Goal: Navigation & Orientation: Find specific page/section

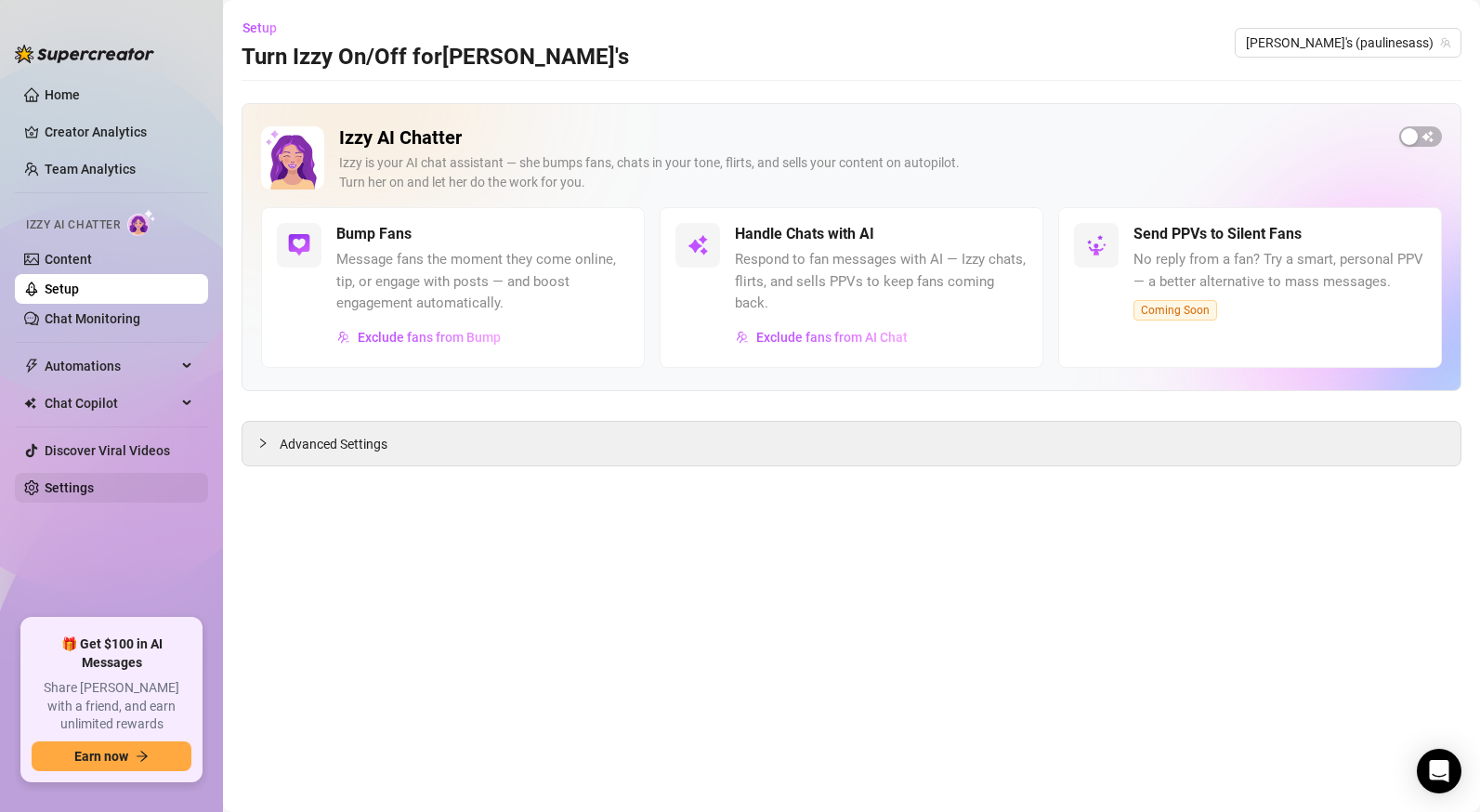
click at [75, 482] on link "Settings" at bounding box center [69, 487] width 49 height 15
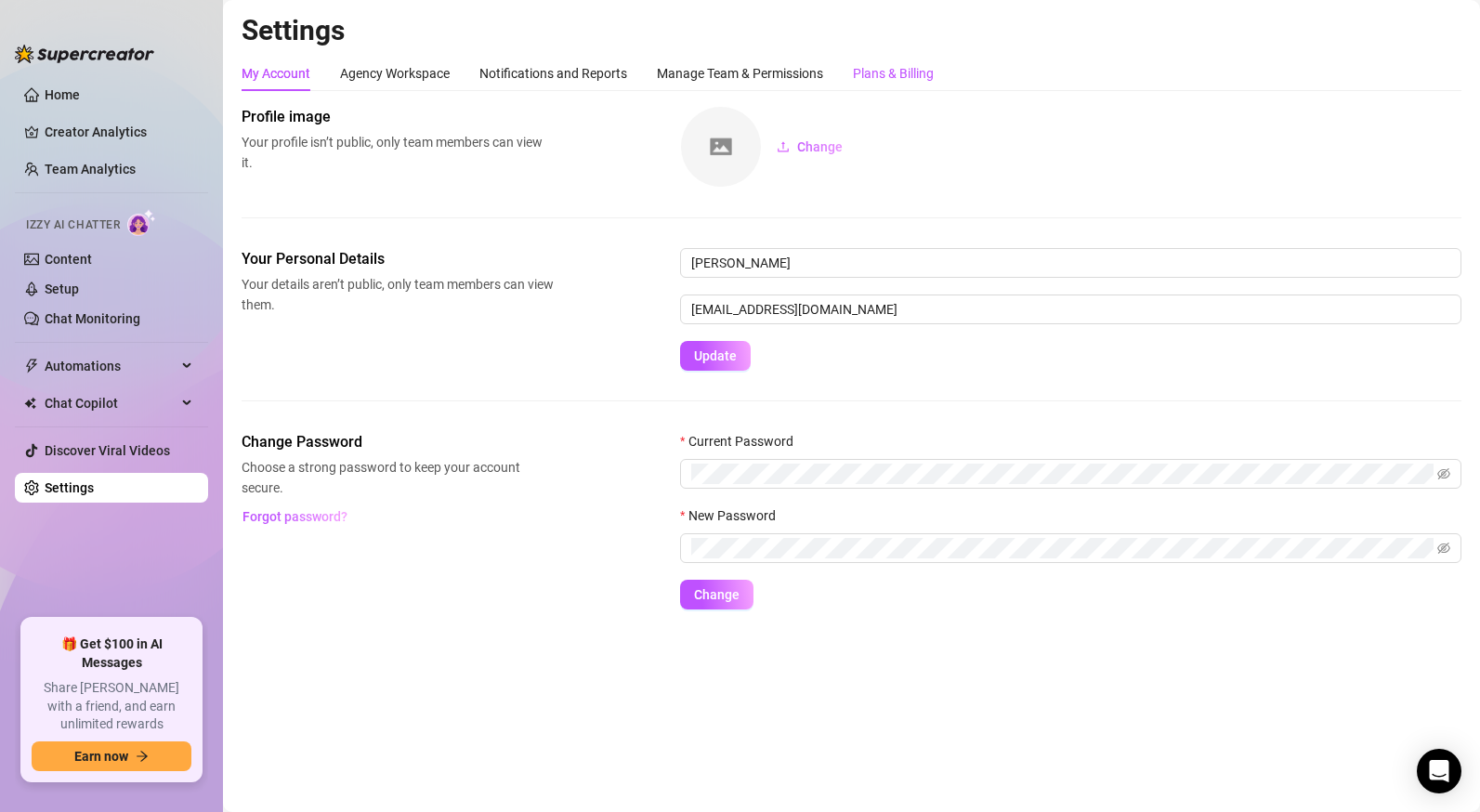
click at [897, 71] on div "Plans & Billing" at bounding box center [893, 73] width 80 height 20
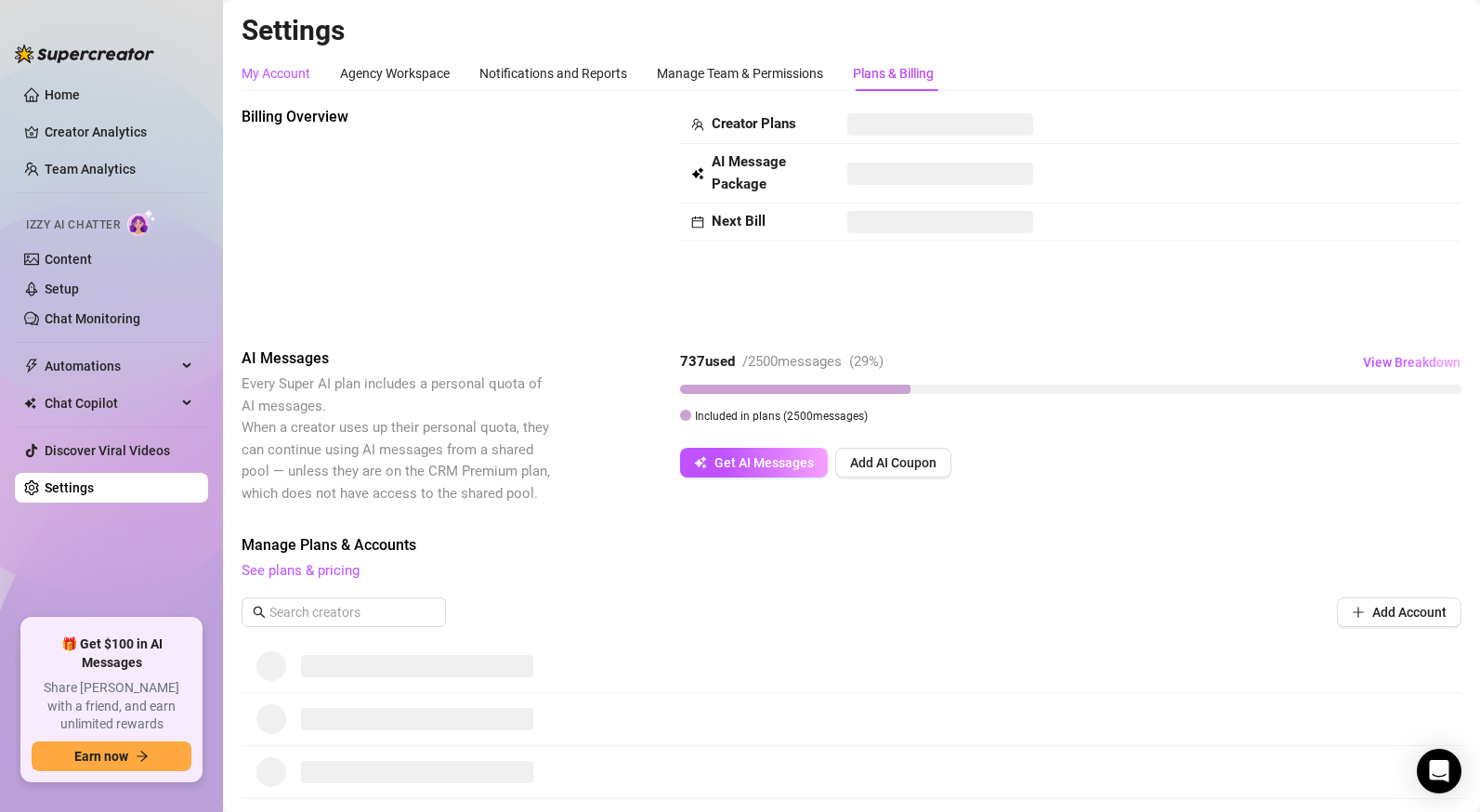
click at [294, 75] on div "My Account" at bounding box center [276, 73] width 69 height 20
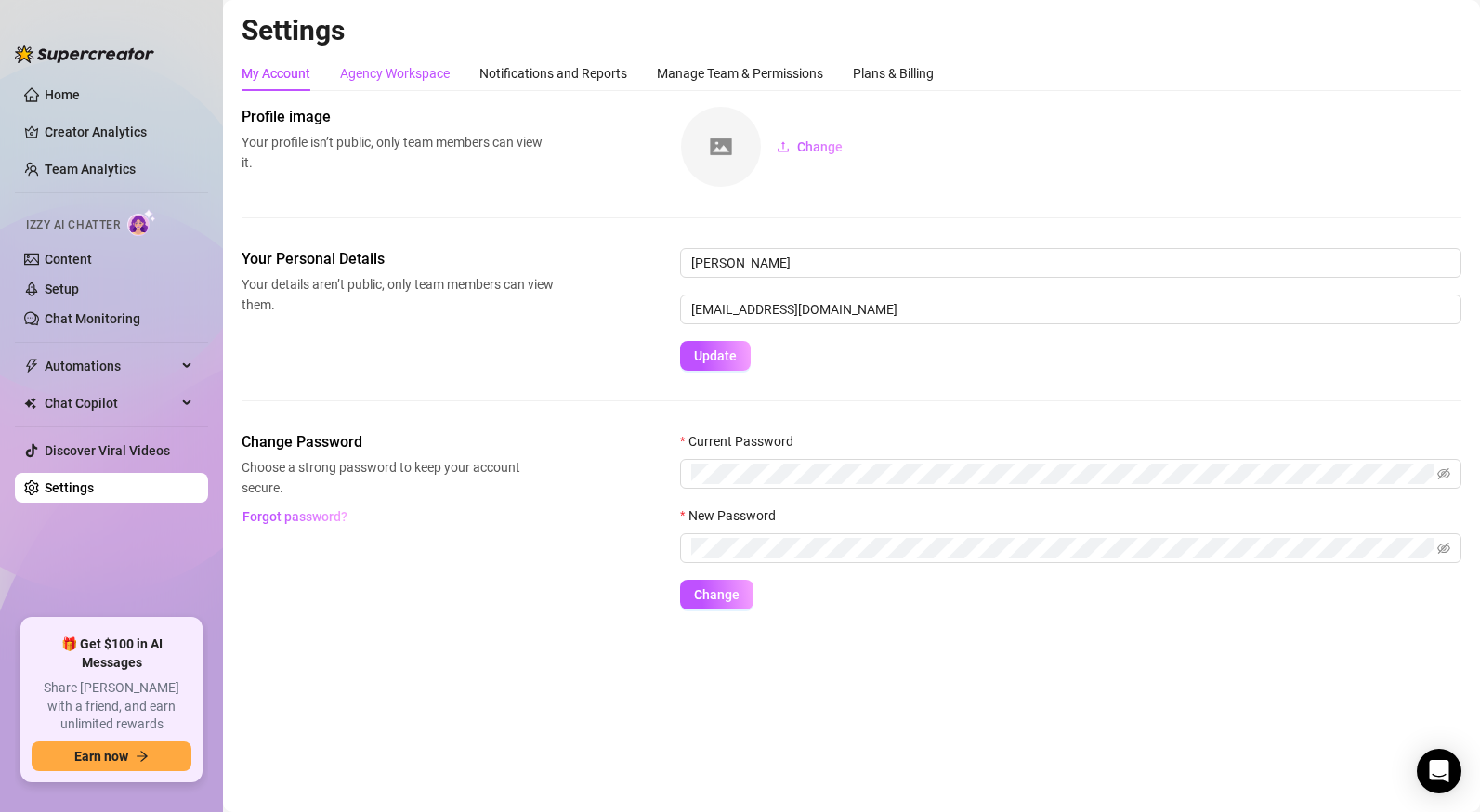
click at [386, 67] on div "Agency Workspace" at bounding box center [395, 73] width 109 height 20
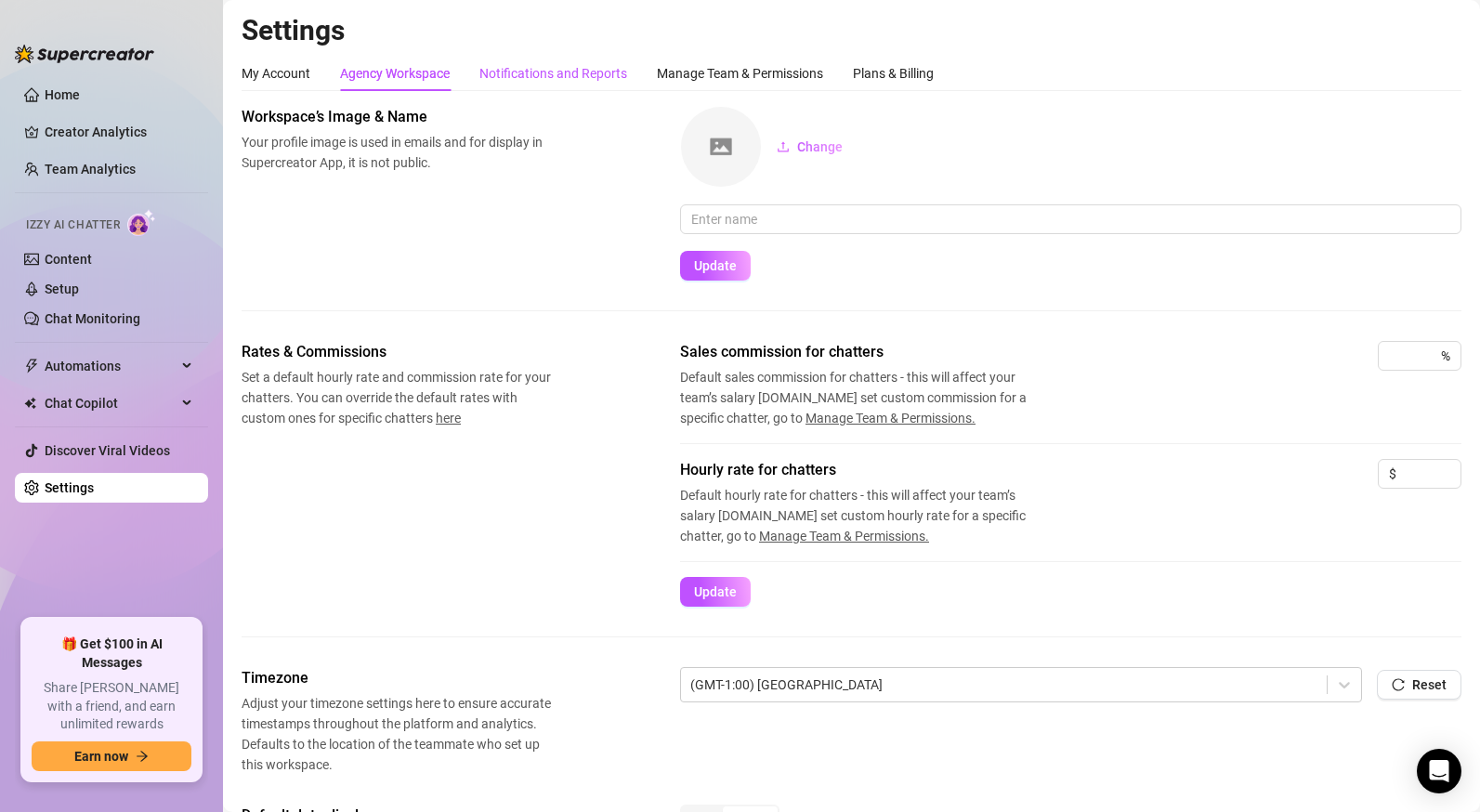
click at [549, 72] on div "Notifications and Reports" at bounding box center [553, 73] width 148 height 20
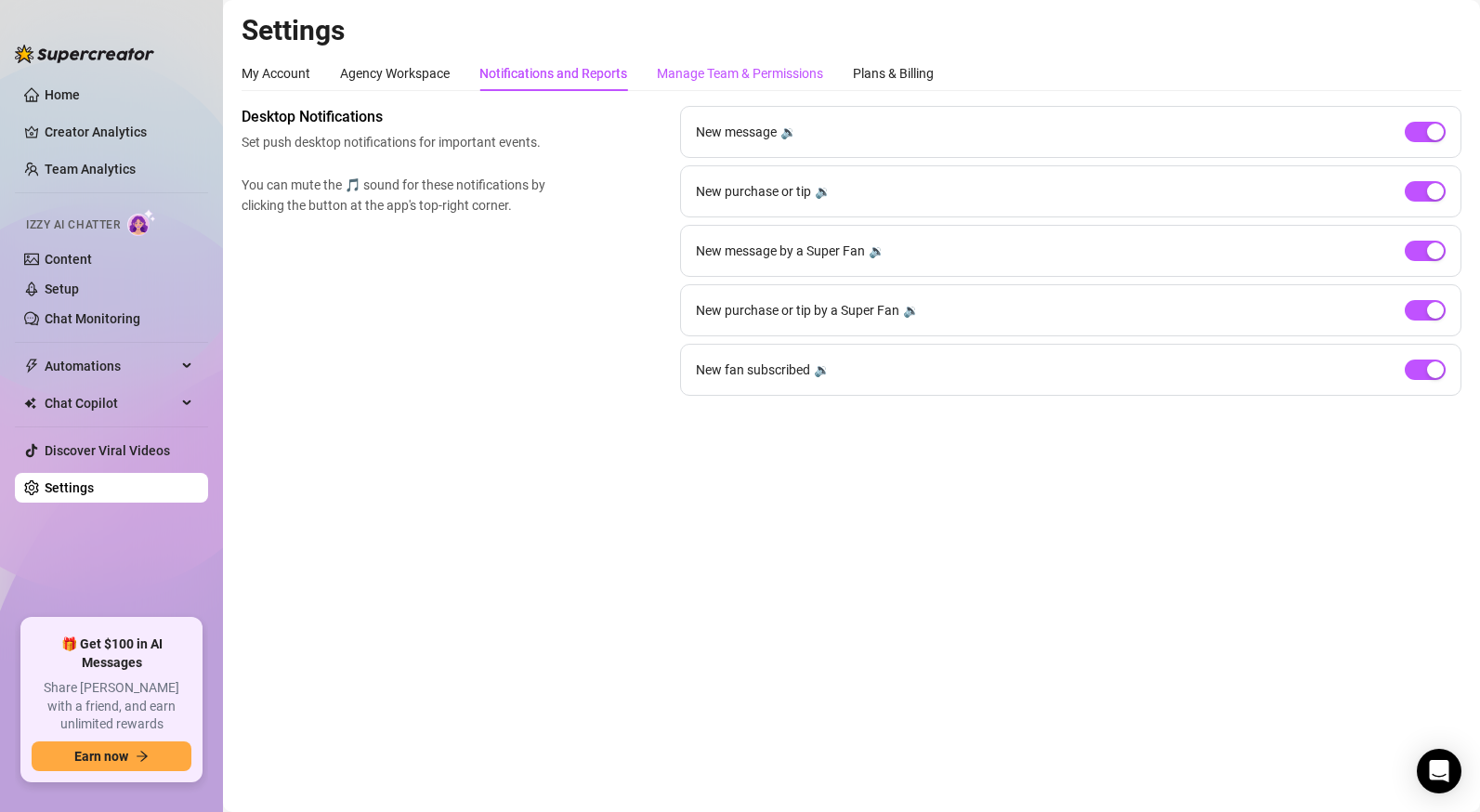
click at [746, 75] on div "Manage Team & Permissions" at bounding box center [740, 73] width 167 height 20
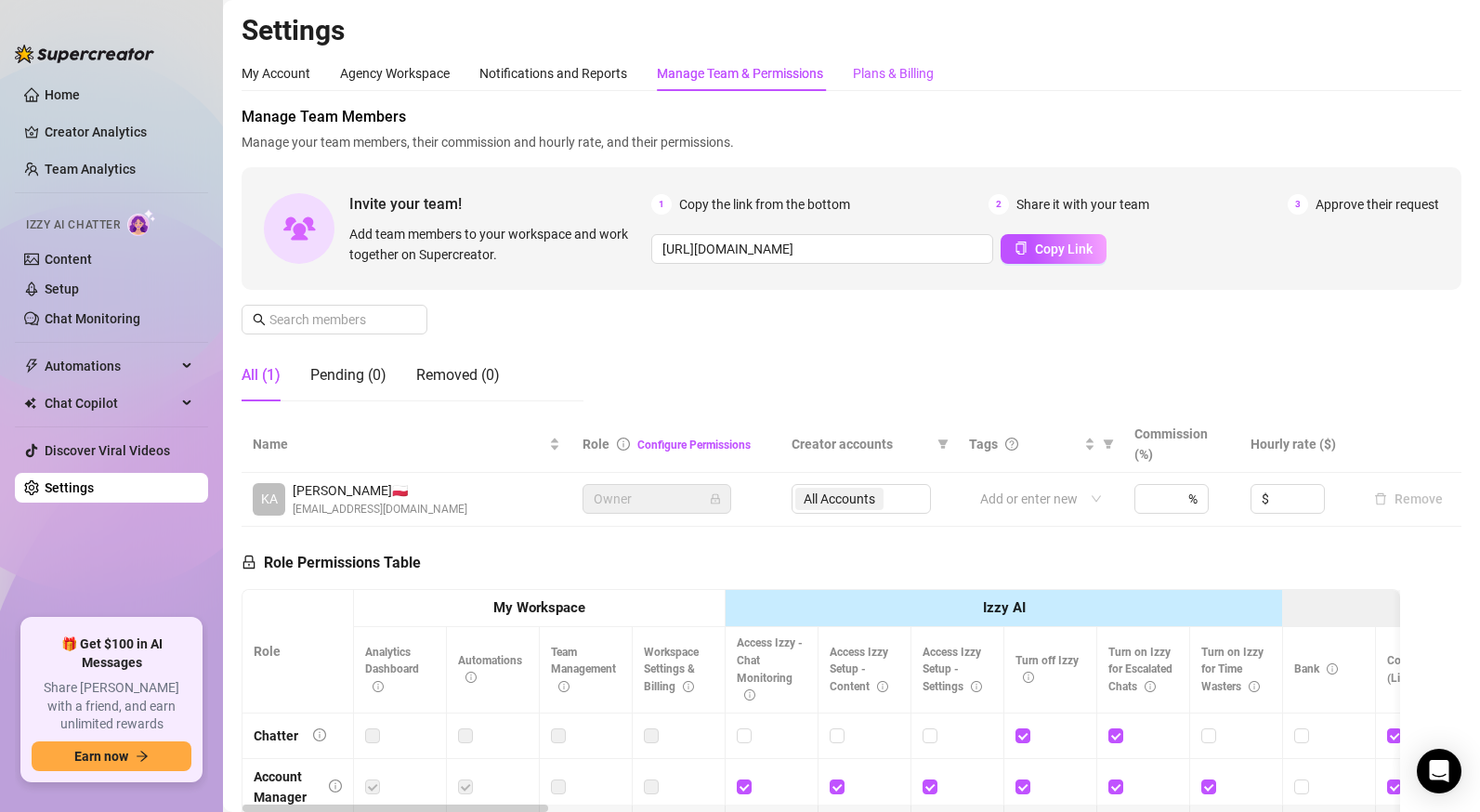
click at [926, 70] on div "Plans & Billing" at bounding box center [893, 73] width 80 height 20
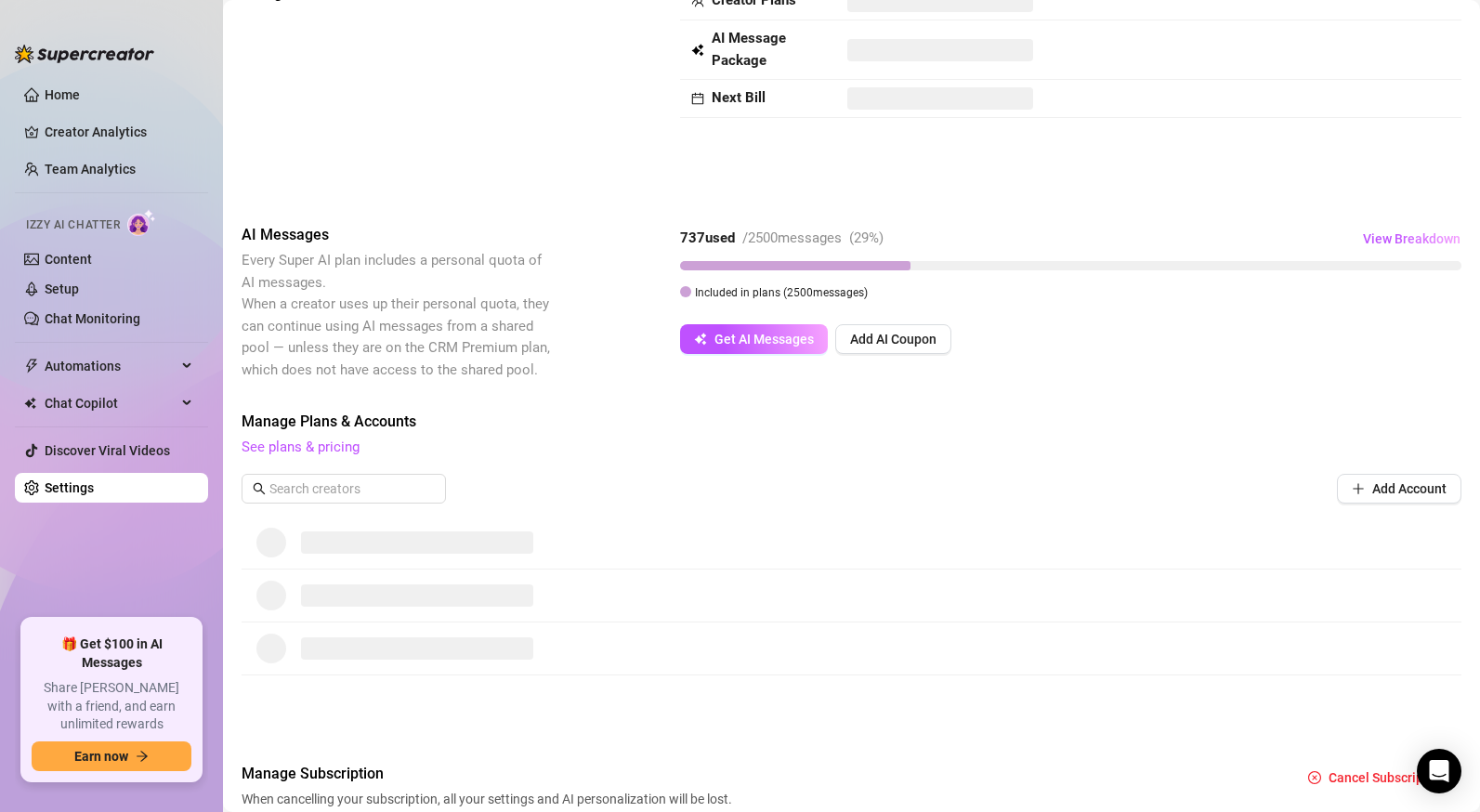
scroll to position [219, 0]
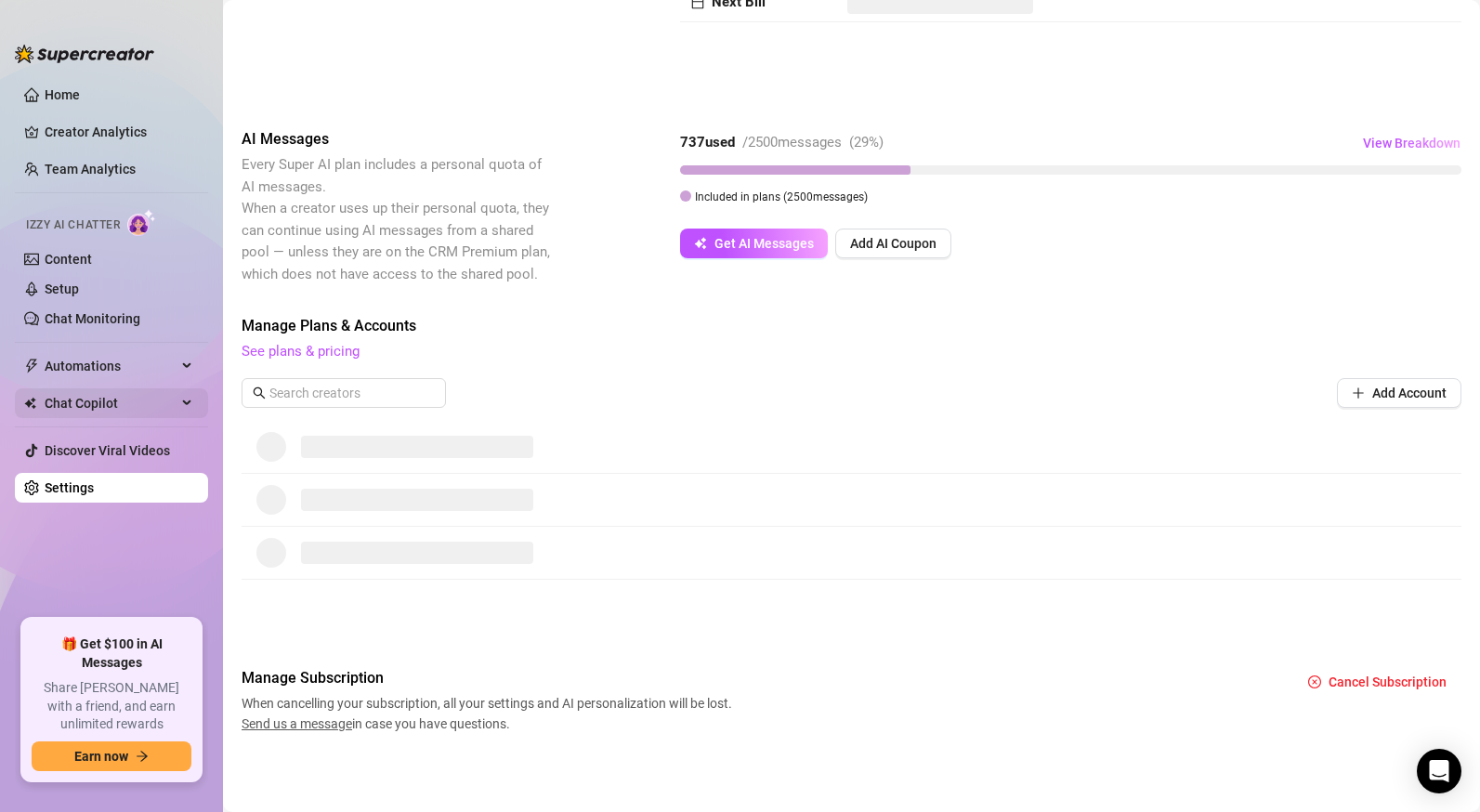
click at [102, 401] on span "Chat Copilot" at bounding box center [111, 402] width 132 height 30
